Goal: Task Accomplishment & Management: Manage account settings

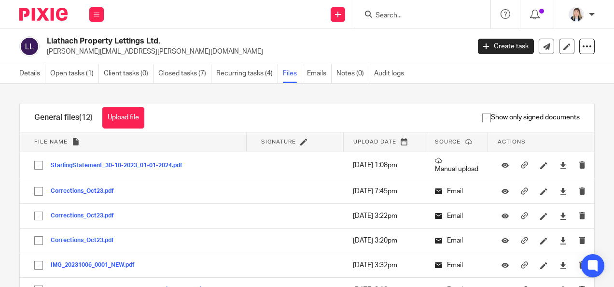
scroll to position [96, 0]
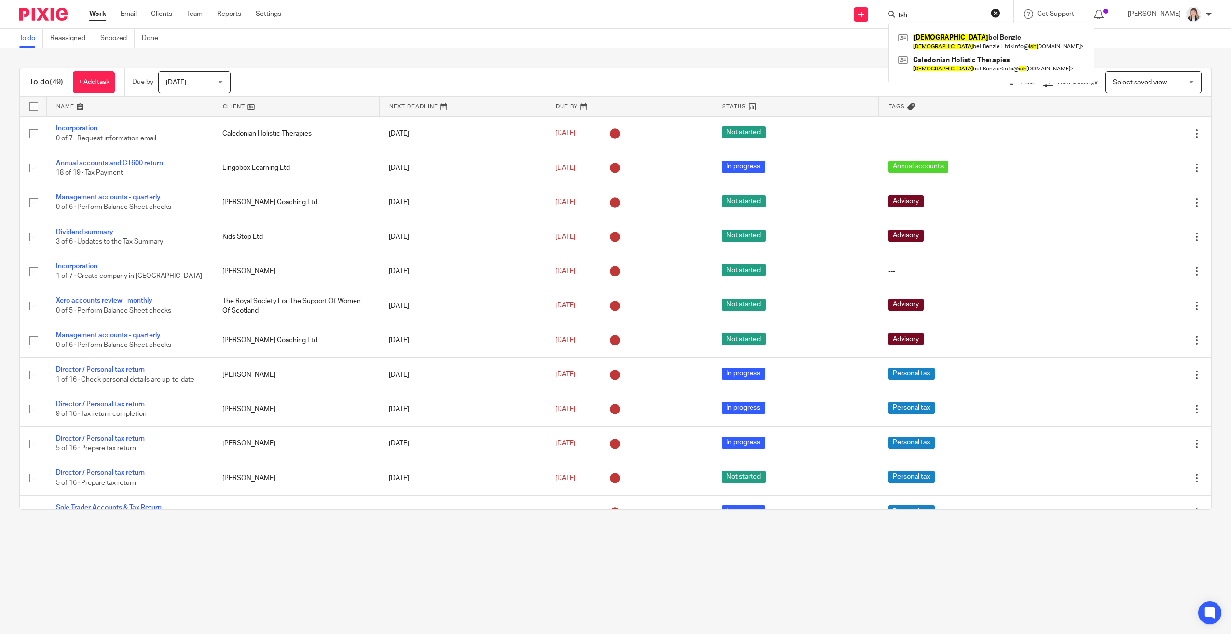
type input "ish"
click at [950, 26] on div "Ish bel Benzie Ish bel Benzie Ltd < info@ ish belbenzie.com > Caledonian Holist…" at bounding box center [991, 53] width 206 height 60
click at [950, 31] on link at bounding box center [991, 41] width 191 height 22
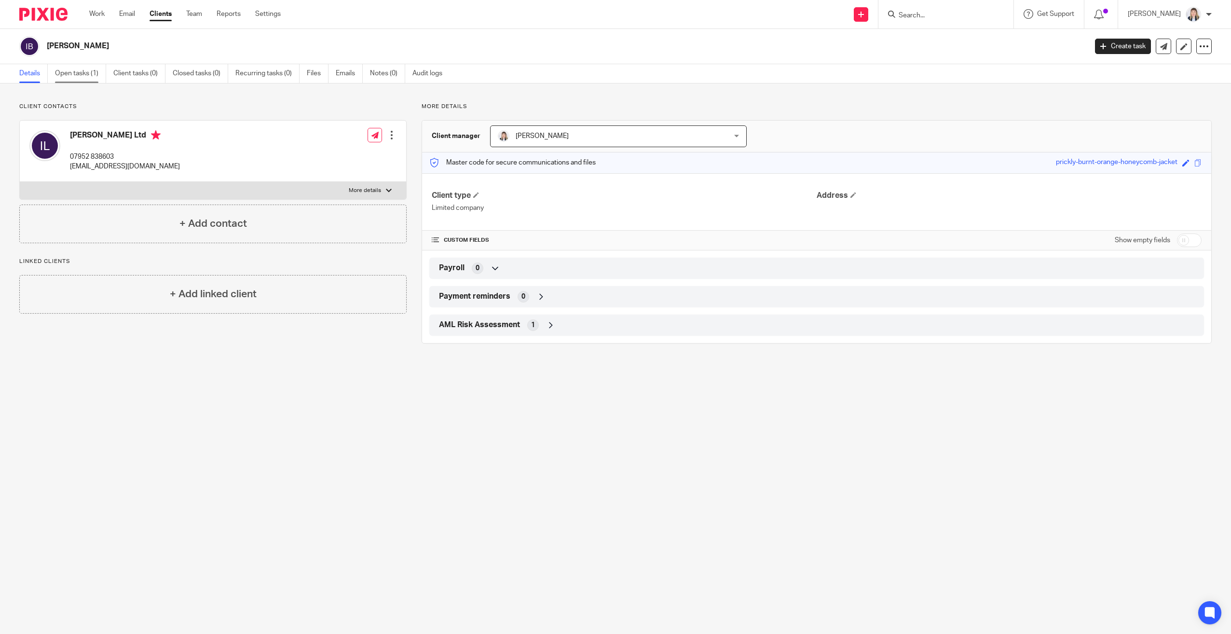
click at [65, 74] on link "Open tasks (1)" at bounding box center [80, 73] width 51 height 19
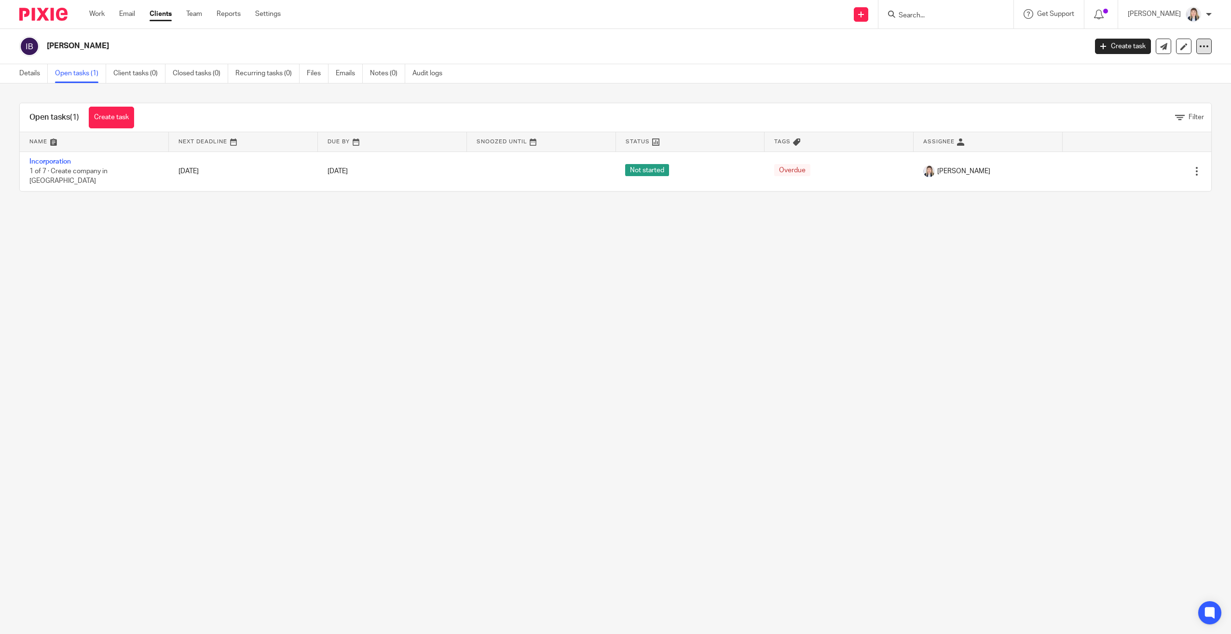
click at [1200, 42] on icon at bounding box center [1204, 46] width 10 height 10
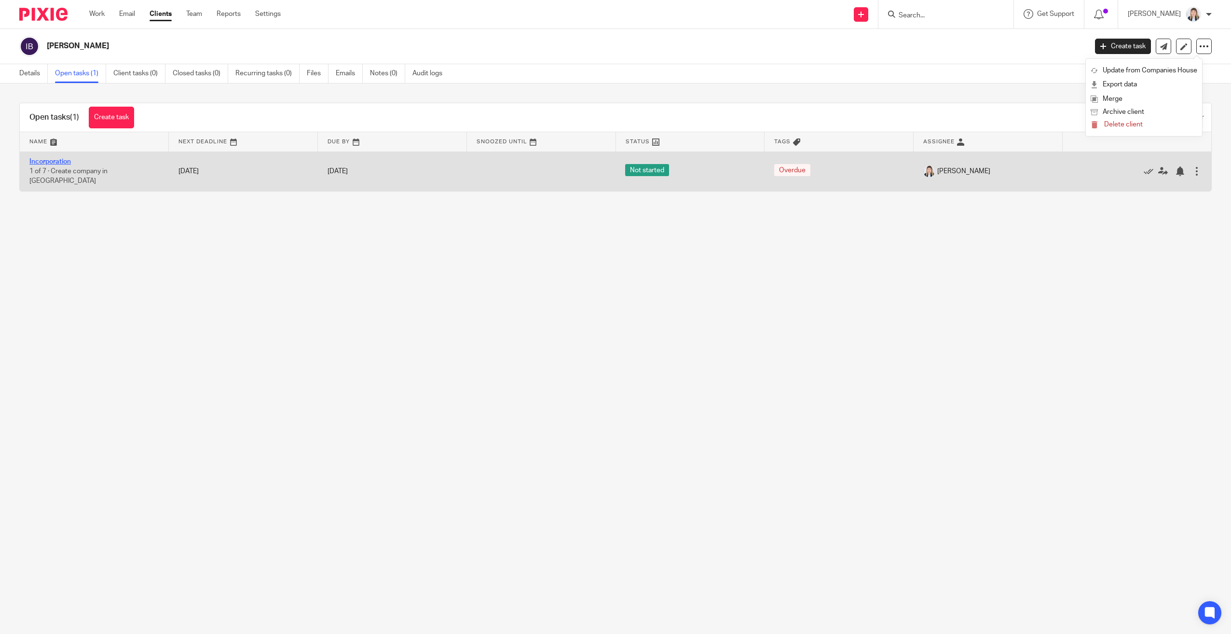
click at [55, 164] on link "Incorporation" at bounding box center [49, 161] width 41 height 7
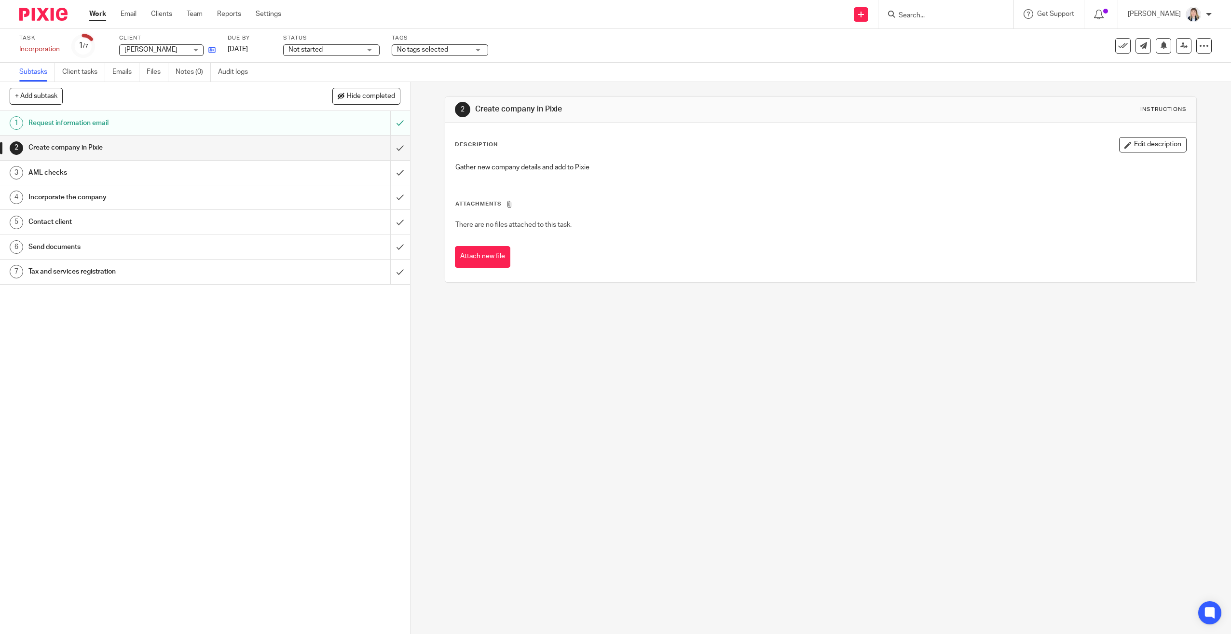
click at [209, 51] on icon at bounding box center [211, 49] width 7 height 7
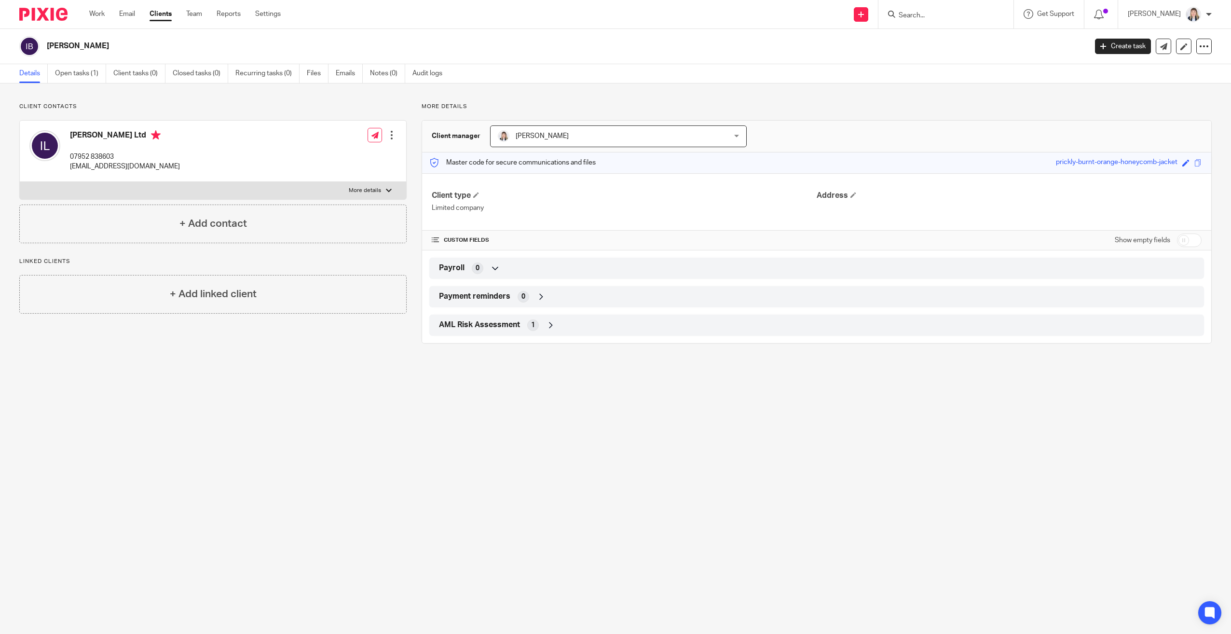
click at [99, 45] on h2 "[PERSON_NAME]" at bounding box center [460, 46] width 827 height 10
click at [81, 76] on link "Open tasks (1)" at bounding box center [80, 73] width 51 height 19
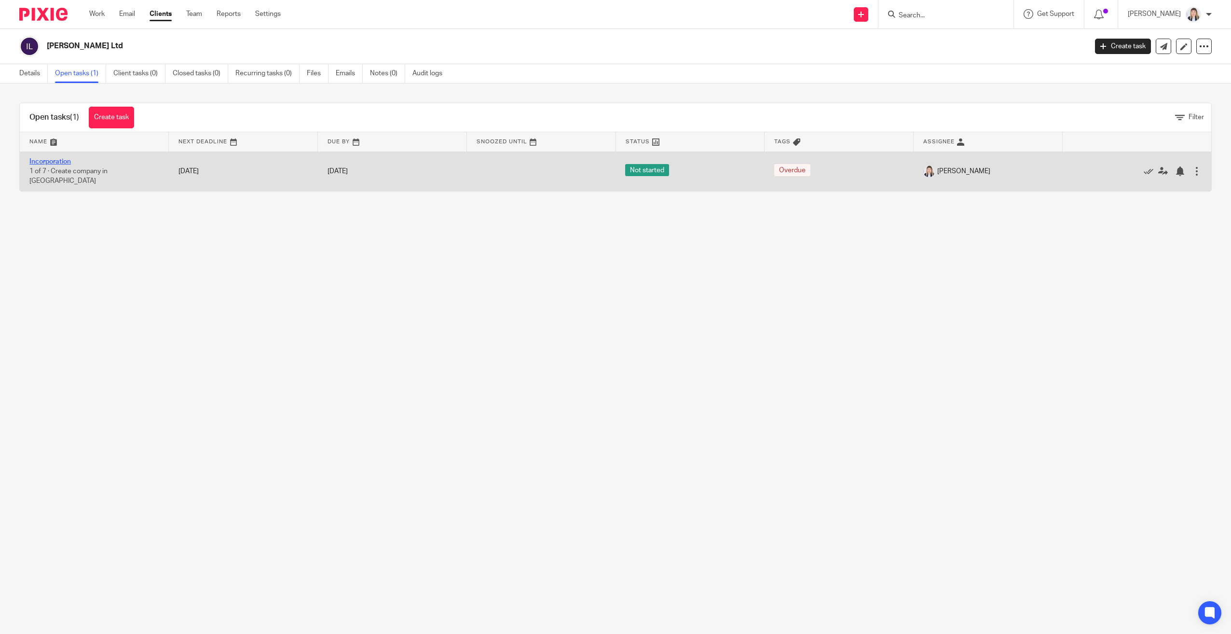
click at [66, 165] on link "Incorporation" at bounding box center [49, 161] width 41 height 7
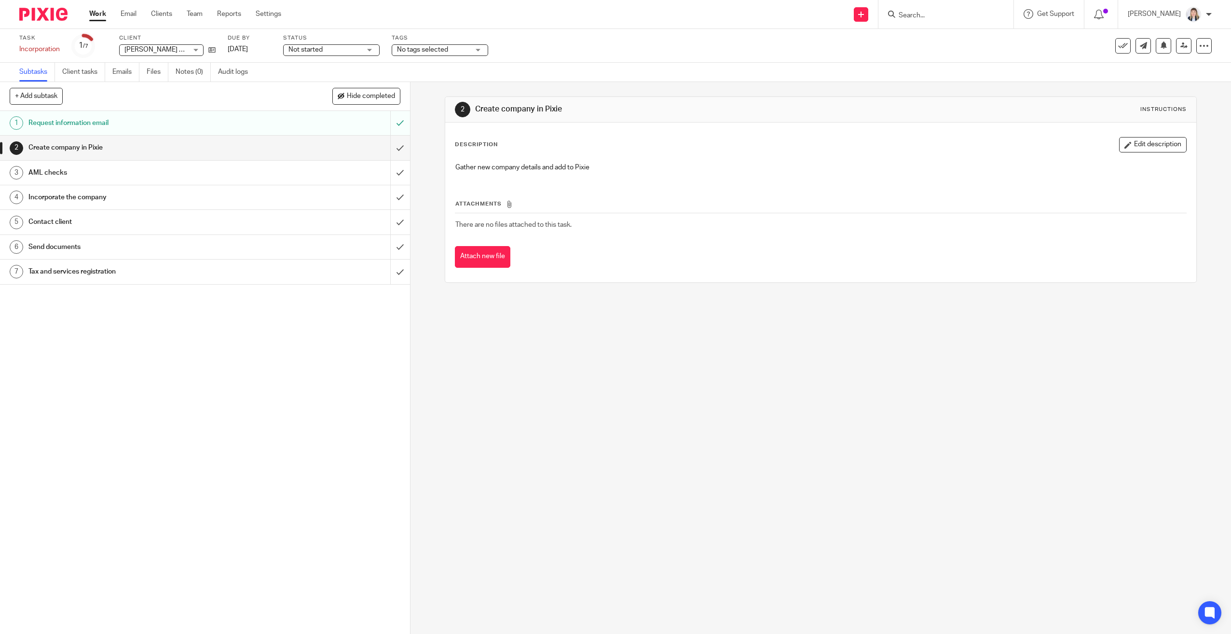
click at [274, 126] on div "Request information email" at bounding box center [204, 123] width 352 height 14
